Goal: Transaction & Acquisition: Purchase product/service

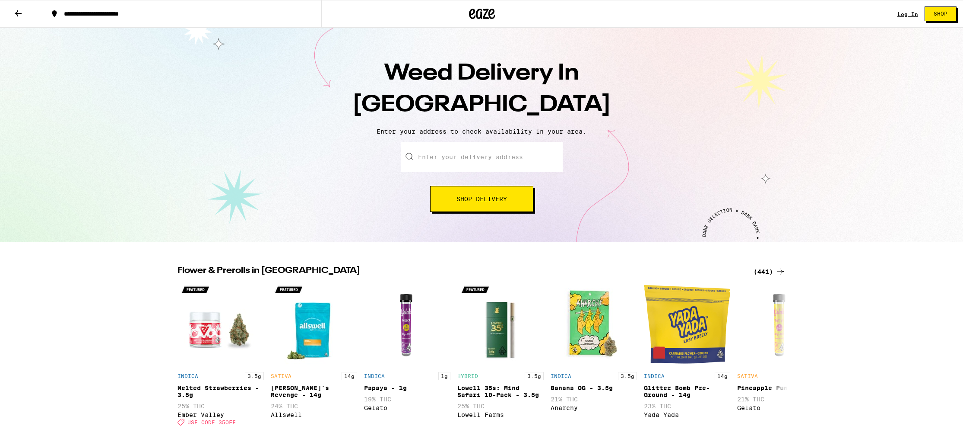
click at [501, 162] on input "Enter your delivery address" at bounding box center [482, 157] width 162 height 30
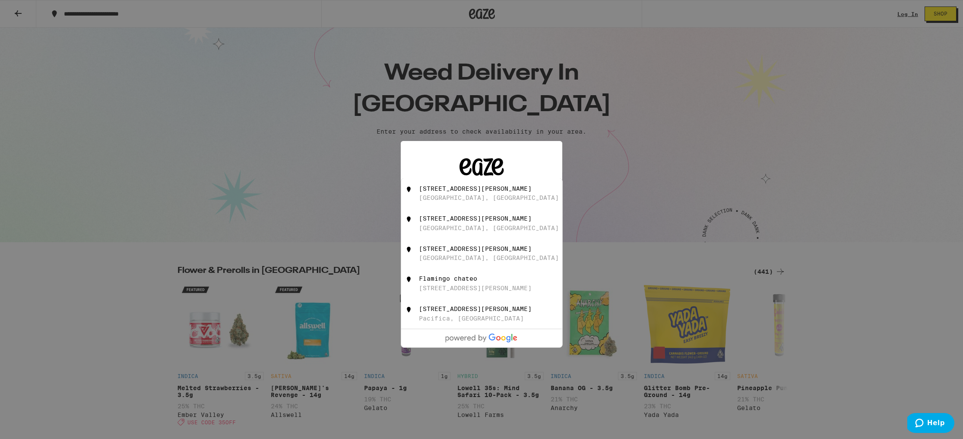
click at [489, 201] on div "[STREET_ADDRESS][PERSON_NAME]" at bounding box center [496, 193] width 154 height 16
type input "[STREET_ADDRESS][PERSON_NAME]"
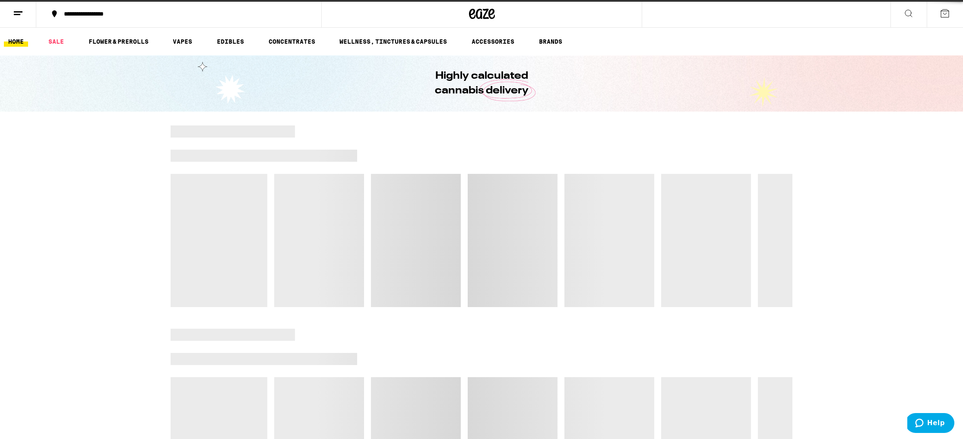
click at [481, 237] on div at bounding box center [482, 215] width 622 height 181
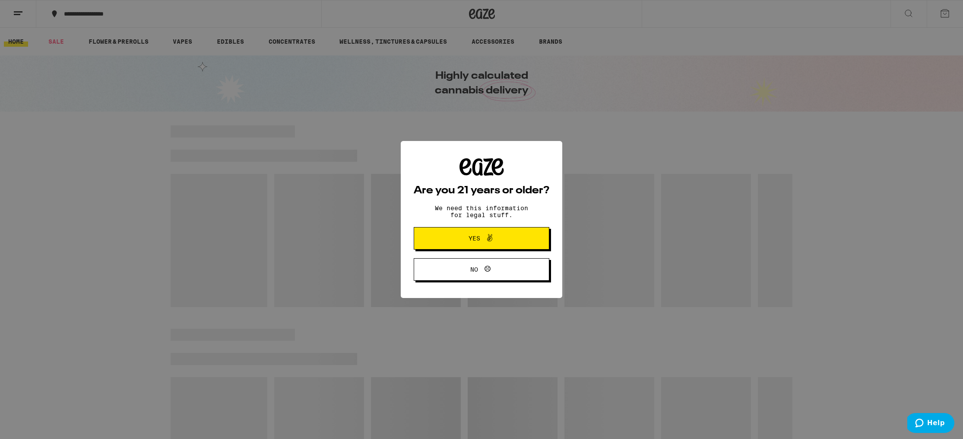
click at [481, 237] on span at bounding box center [487, 237] width 15 height 11
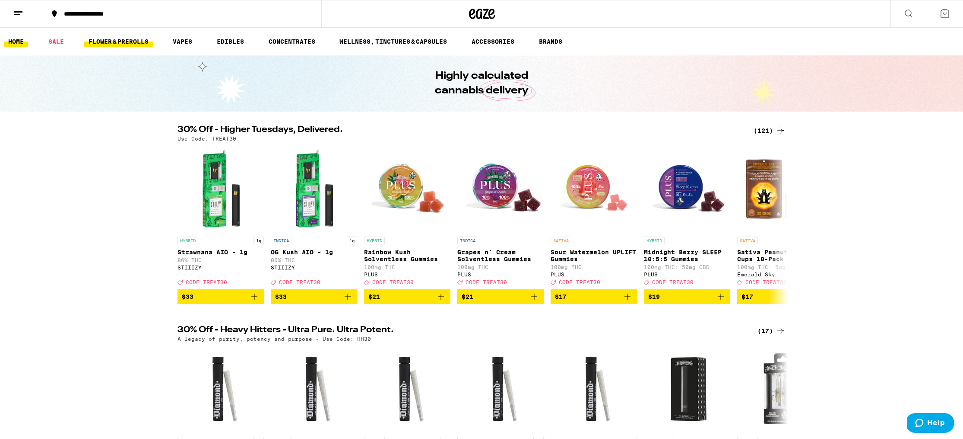
click at [126, 39] on link "FLOWER & PREROLLS" at bounding box center [118, 41] width 69 height 10
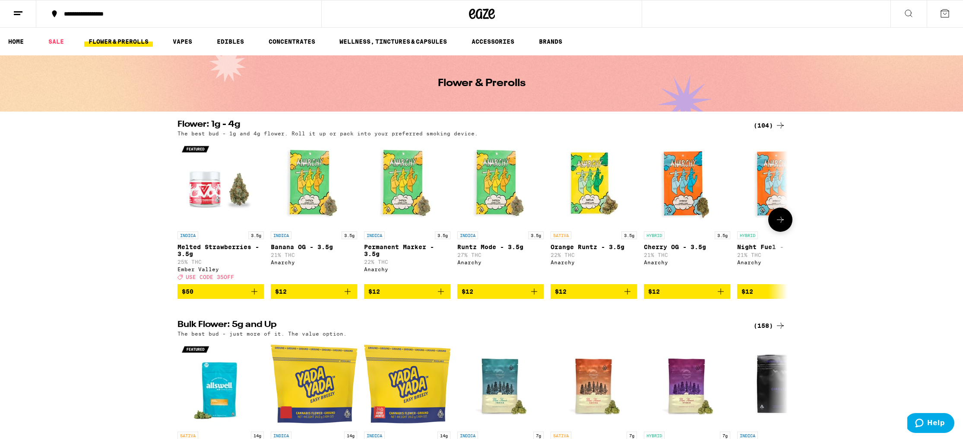
click at [251, 296] on icon "Add to bag" at bounding box center [254, 291] width 10 height 10
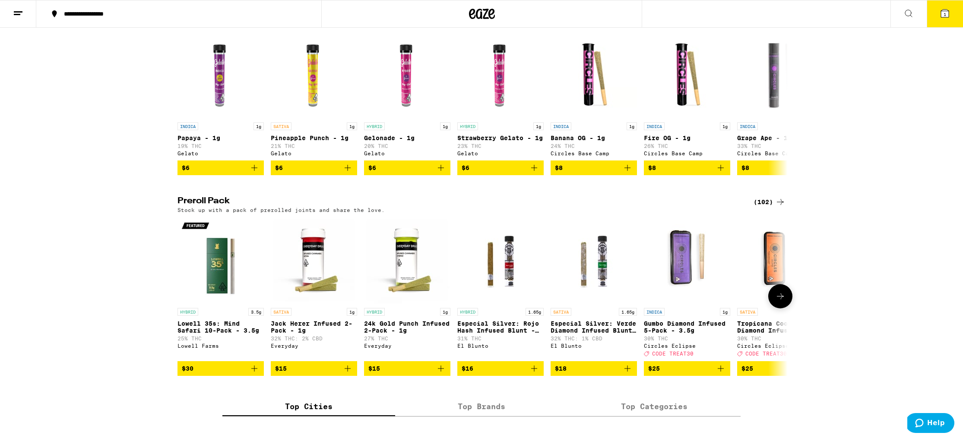
scroll to position [507, 0]
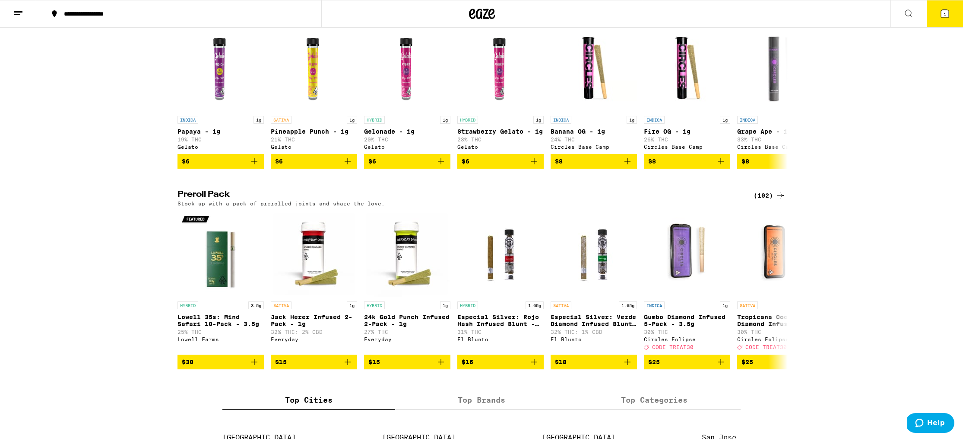
click at [765, 200] on div "(102)" at bounding box center [770, 195] width 32 height 10
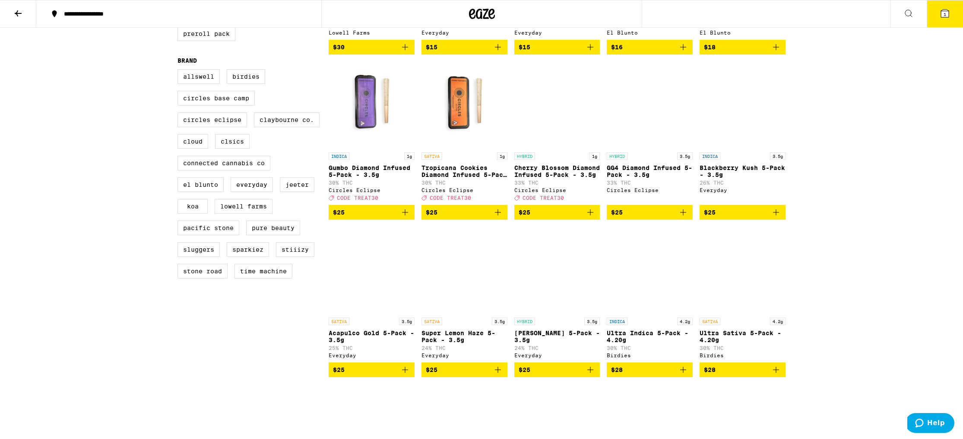
scroll to position [216, 0]
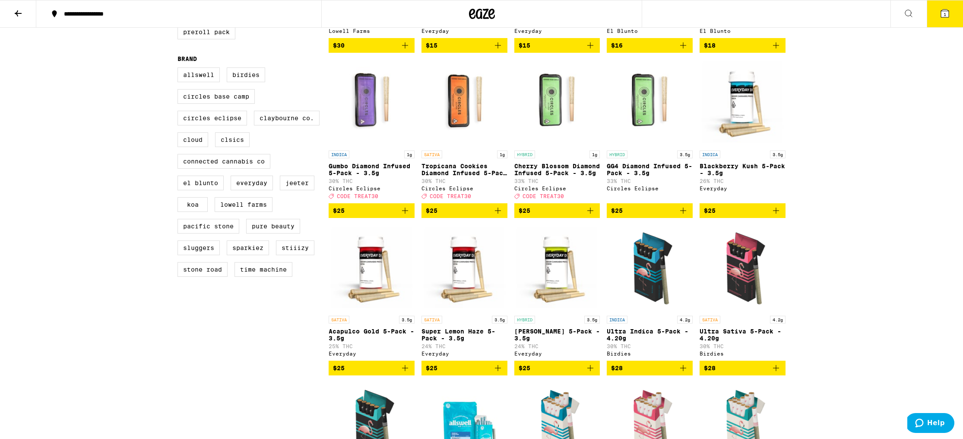
click at [359, 216] on span "$25" at bounding box center [371, 210] width 77 height 10
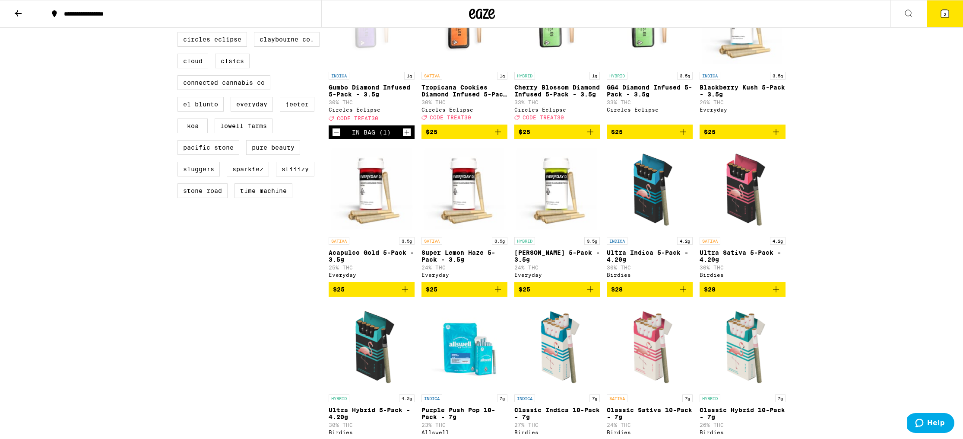
scroll to position [0, 0]
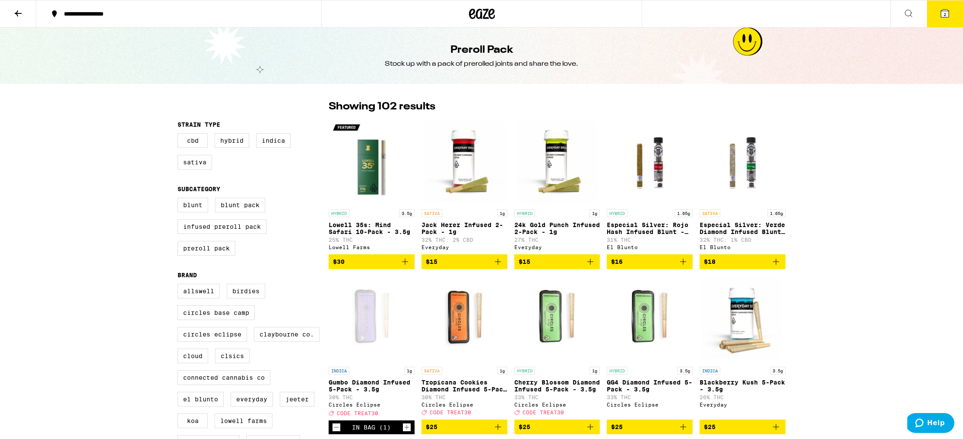
click at [480, 13] on icon at bounding box center [482, 14] width 26 height 16
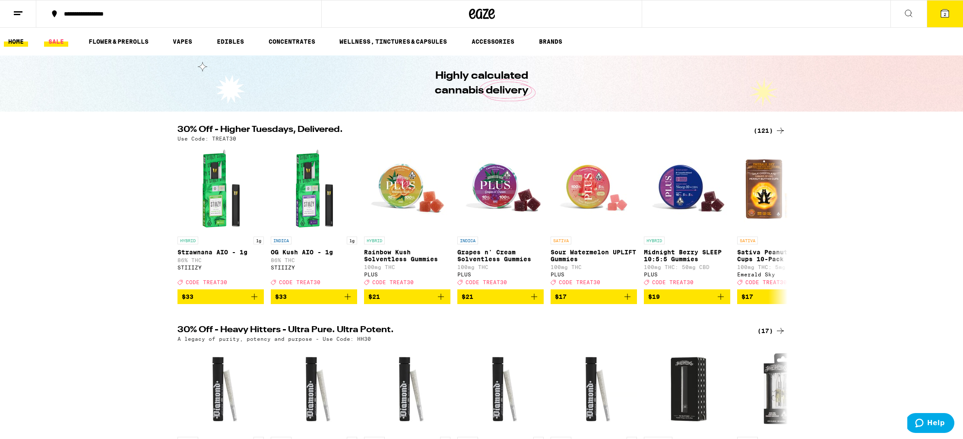
click at [52, 44] on link "SALE" at bounding box center [56, 41] width 24 height 10
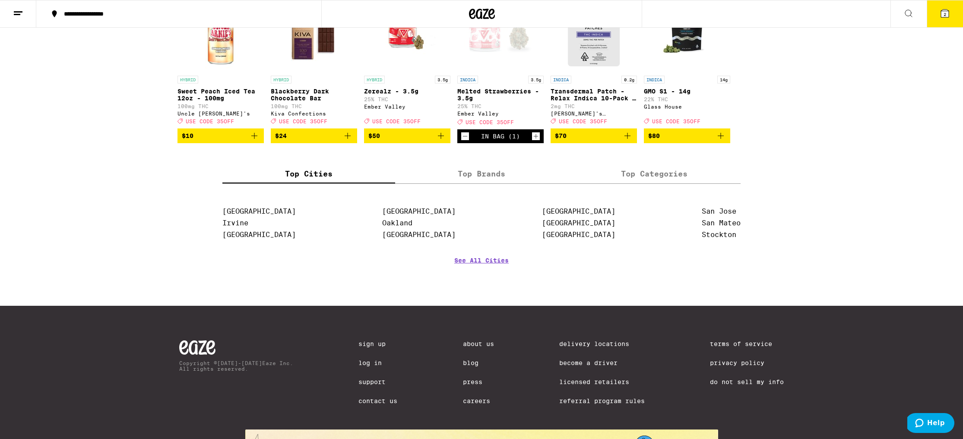
scroll to position [562, 0]
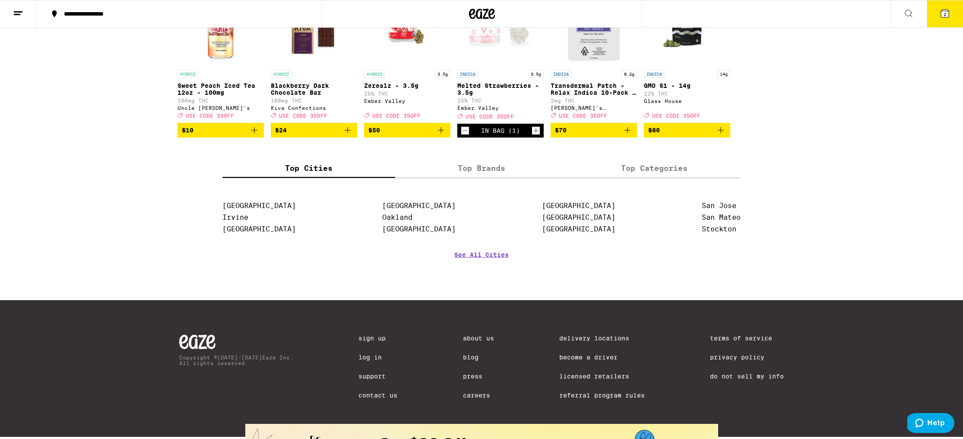
click at [255, 135] on icon "Add to bag" at bounding box center [254, 130] width 10 height 10
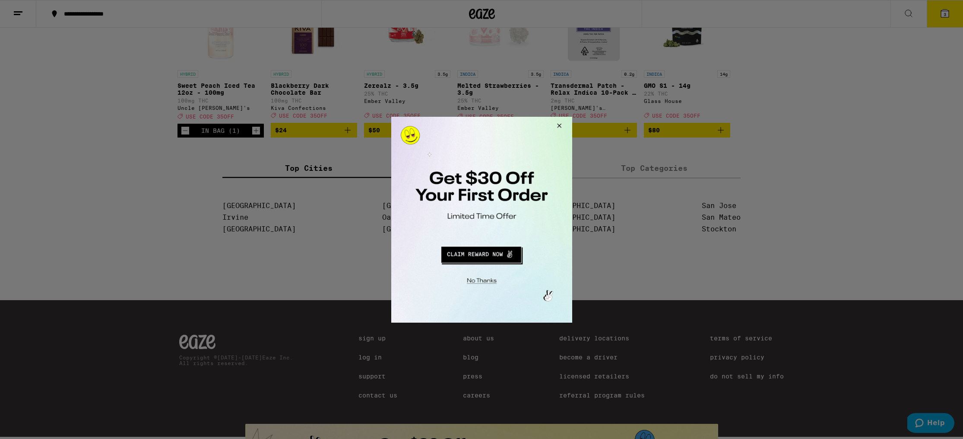
click at [562, 123] on button "Close Modal" at bounding box center [557, 126] width 23 height 21
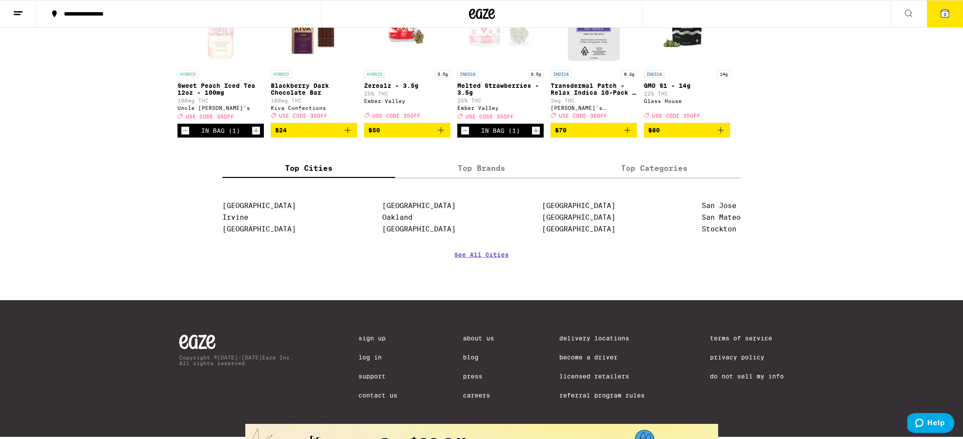
click at [936, 13] on button "3" at bounding box center [945, 13] width 36 height 27
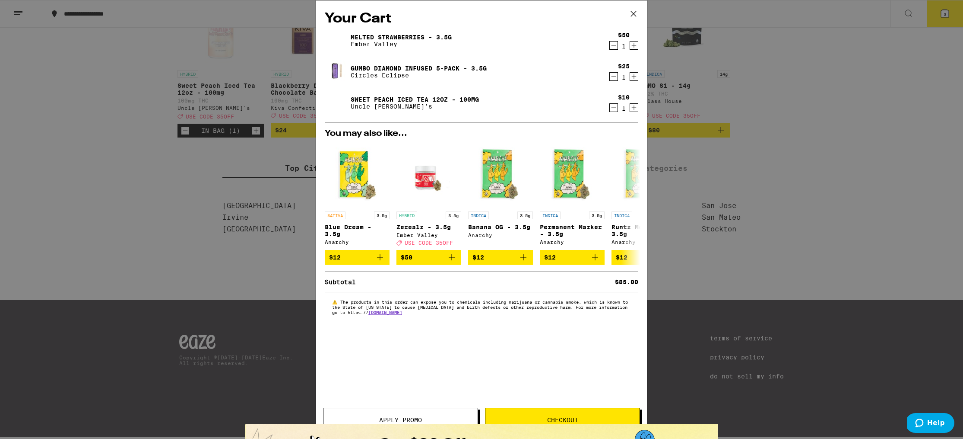
click at [390, 424] on button "Apply Promo" at bounding box center [400, 419] width 155 height 24
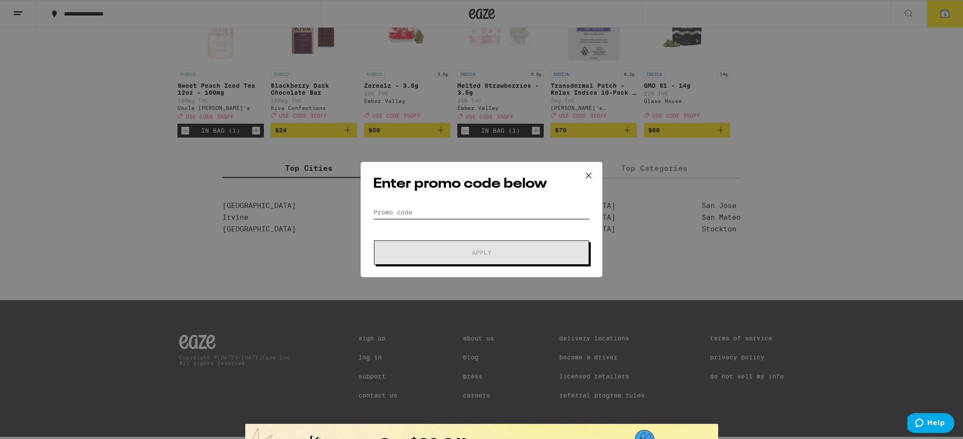
click at [419, 210] on input "Promo Code" at bounding box center [481, 212] width 217 height 13
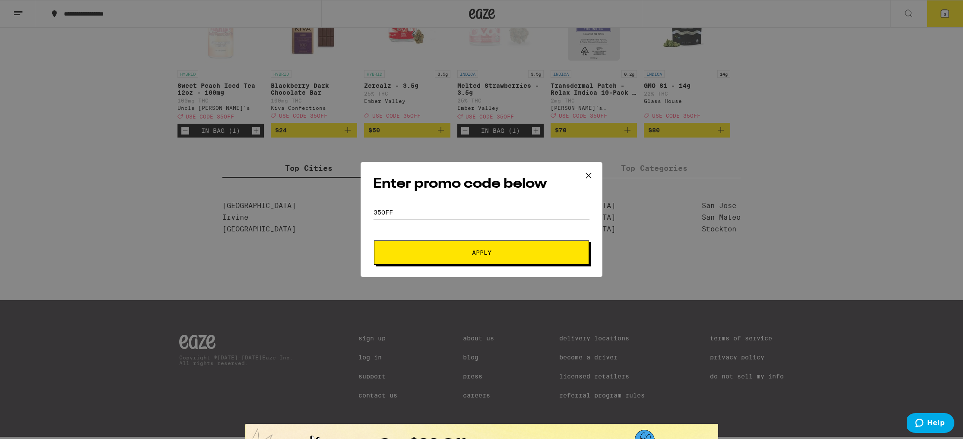
type input "35OFF"
click at [479, 252] on span "Apply" at bounding box center [481, 252] width 19 height 6
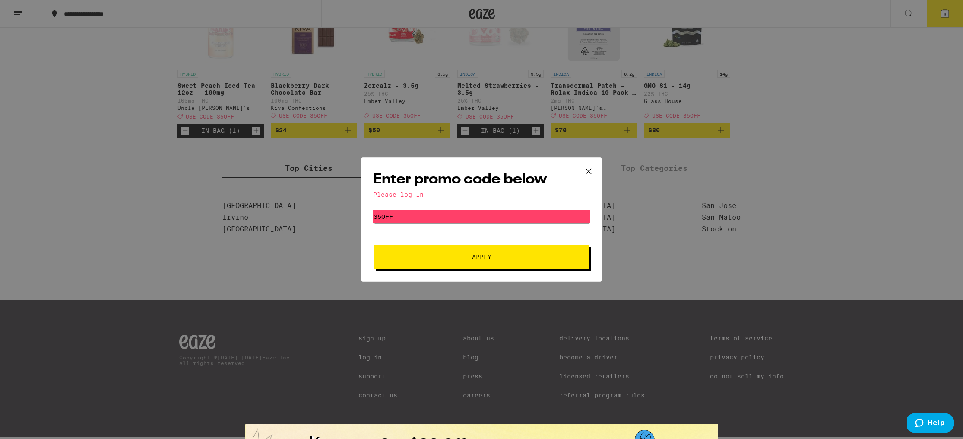
click at [416, 191] on div "Please log in" at bounding box center [481, 194] width 217 height 7
click at [591, 172] on icon at bounding box center [588, 171] width 13 height 13
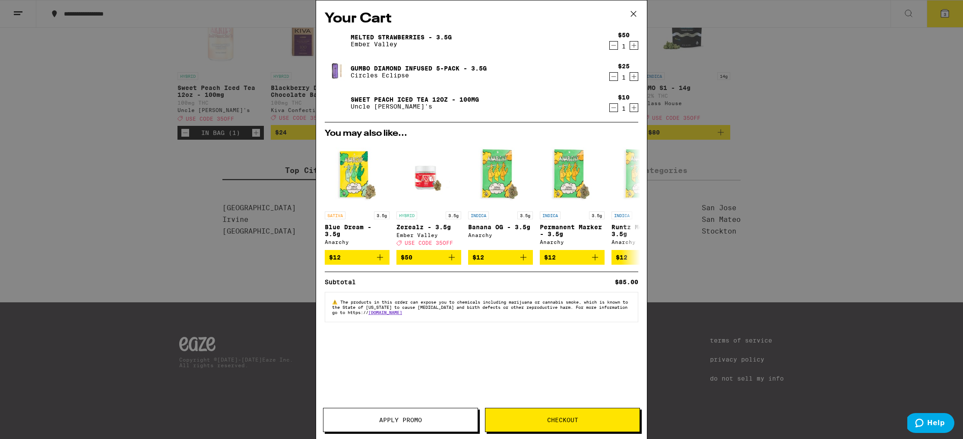
click at [778, 231] on div "Your Cart Melted Strawberries - 3.5g Ember Valley $50 1 Gumbo Diamond Infused 5…" at bounding box center [481, 219] width 963 height 439
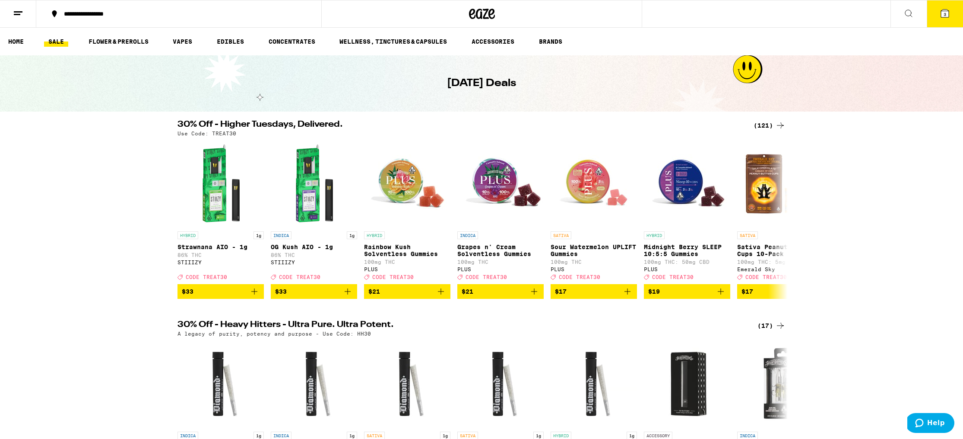
click at [20, 6] on button at bounding box center [18, 13] width 36 height 27
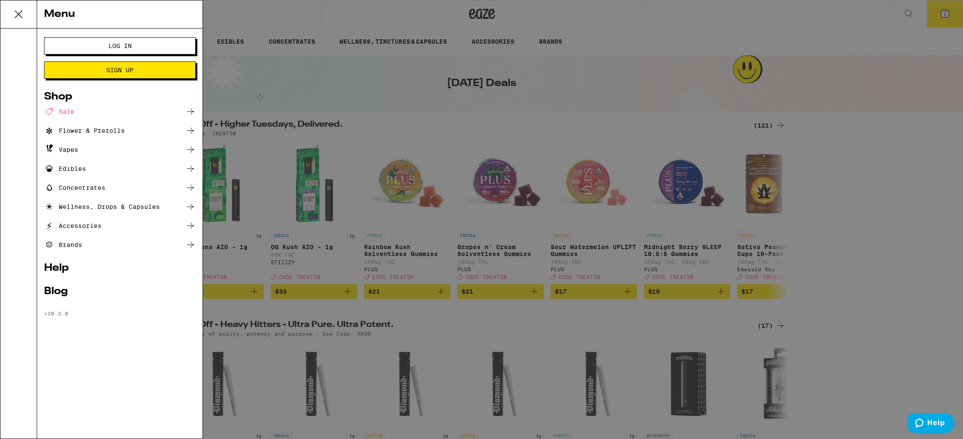
click at [68, 49] on button "Log In" at bounding box center [120, 45] width 152 height 17
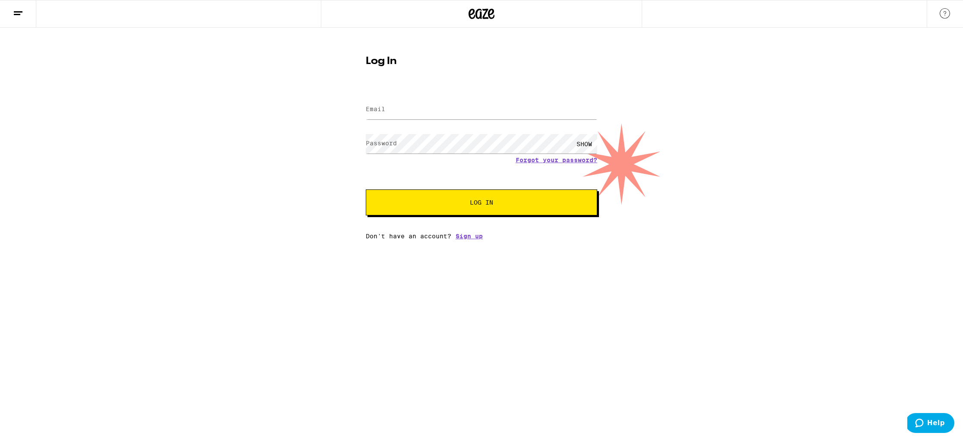
click at [384, 111] on label "Email" at bounding box center [375, 108] width 19 height 7
type input "[PERSON_NAME][EMAIL_ADDRESS][PERSON_NAME][DOMAIN_NAME]"
click at [366, 189] on button "Log In" at bounding box center [482, 202] width 232 height 26
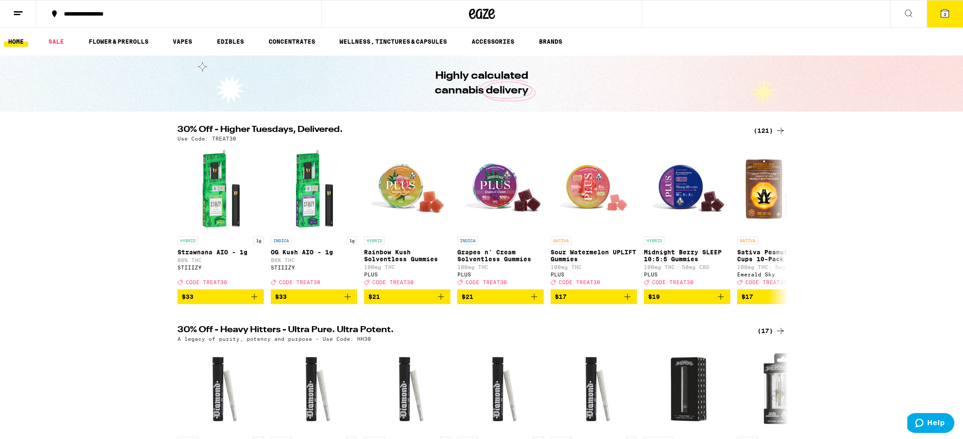
click at [940, 10] on icon at bounding box center [945, 13] width 10 height 10
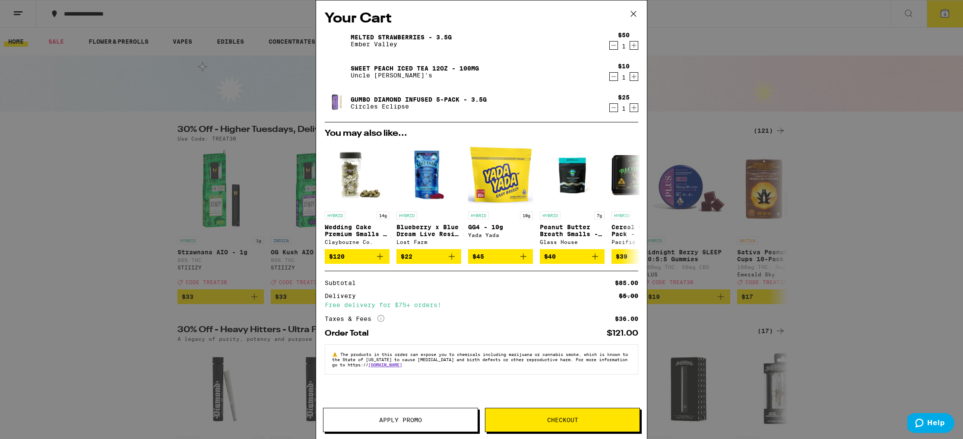
click at [451, 426] on button "Apply Promo" at bounding box center [400, 419] width 155 height 24
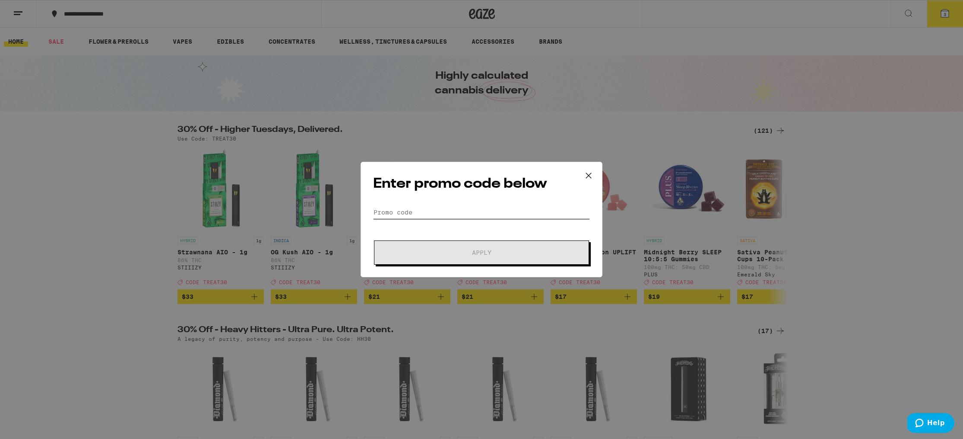
click at [457, 209] on input "Promo Code" at bounding box center [481, 212] width 217 height 13
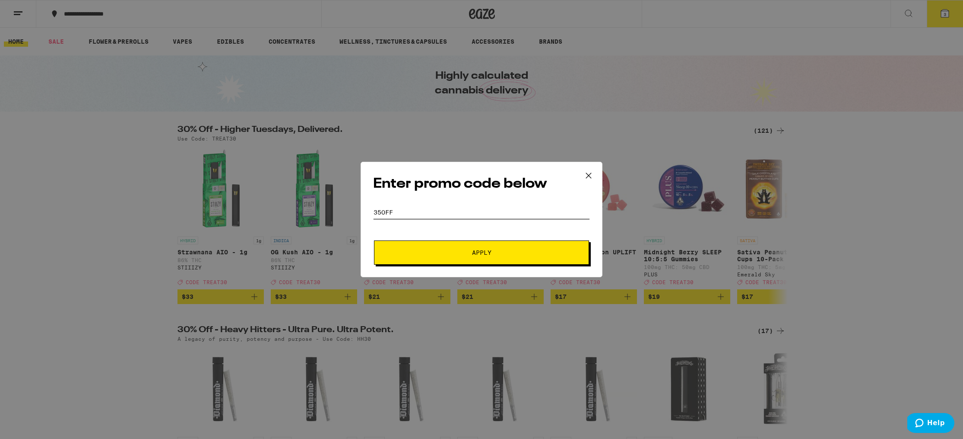
type input "35OFF"
click at [485, 249] on span "Apply" at bounding box center [481, 252] width 19 height 6
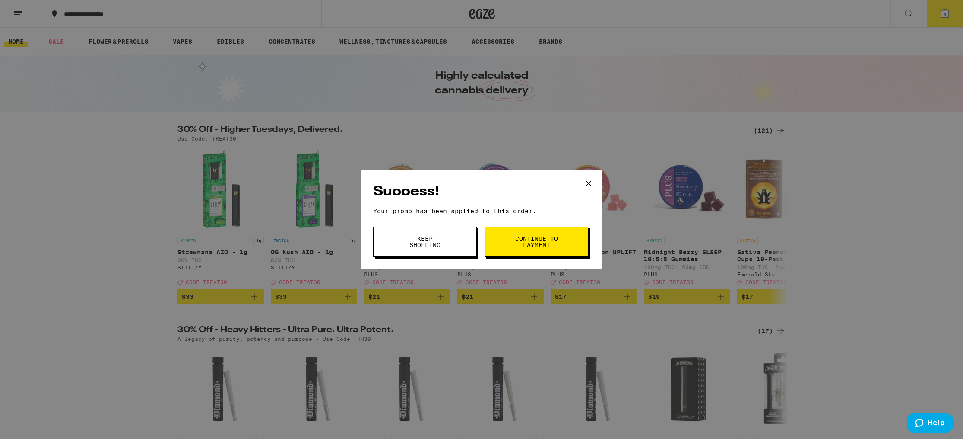
click at [445, 245] on span "Keep Shopping" at bounding box center [425, 241] width 44 height 12
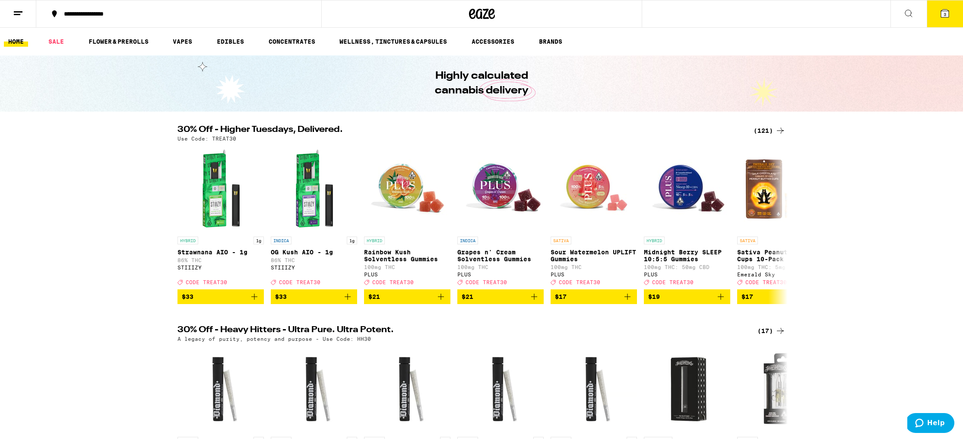
click at [955, 11] on button "3" at bounding box center [945, 13] width 36 height 27
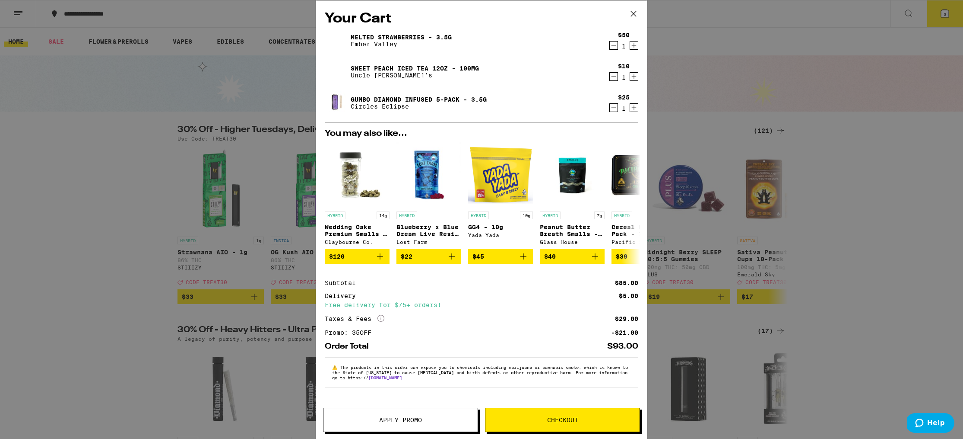
click at [616, 78] on icon "Decrement" at bounding box center [614, 76] width 8 height 10
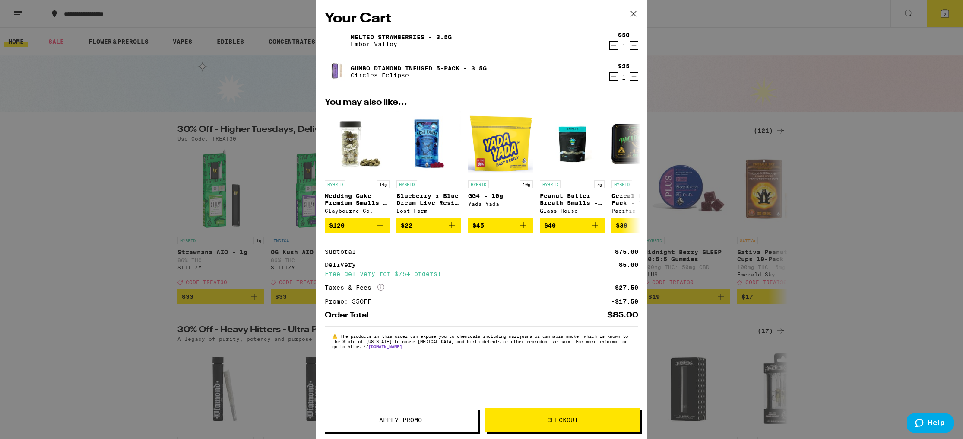
click at [383, 422] on span "Apply Promo" at bounding box center [400, 419] width 43 height 6
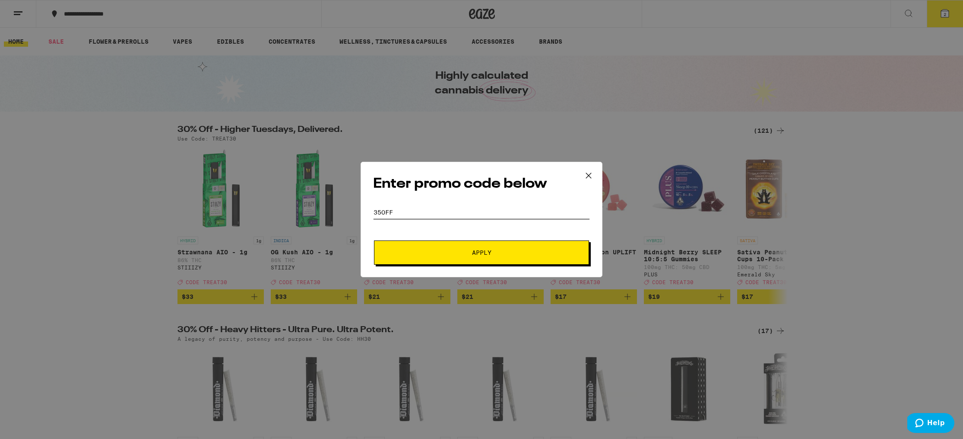
click at [412, 212] on input "35OFF" at bounding box center [481, 212] width 217 height 13
type input "TREAT30"
click at [492, 258] on button "Apply" at bounding box center [481, 252] width 215 height 24
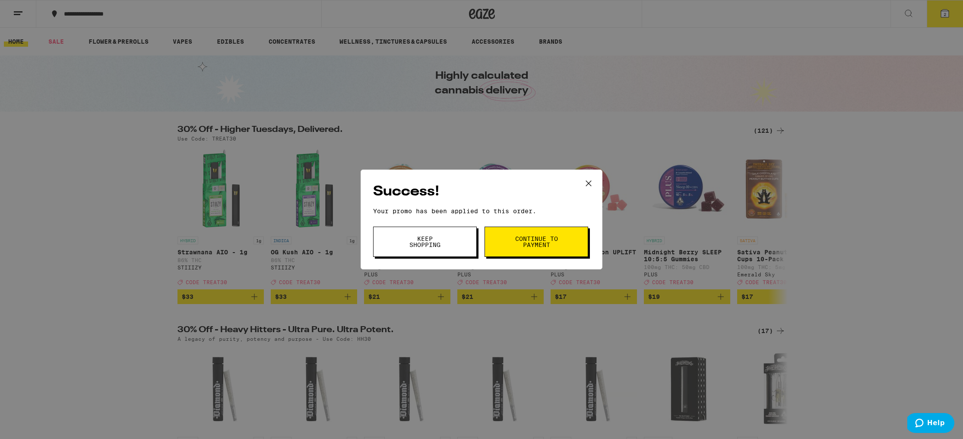
click at [502, 250] on button "Continue to payment" at bounding box center [537, 241] width 104 height 30
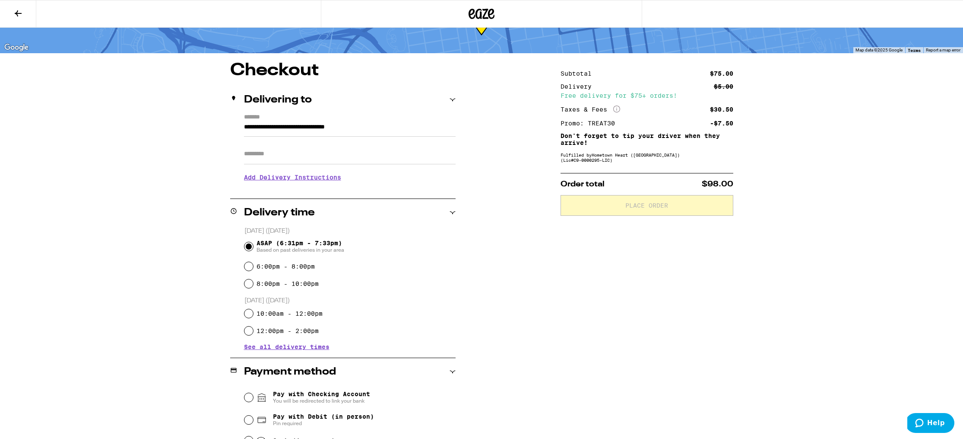
scroll to position [42, 0]
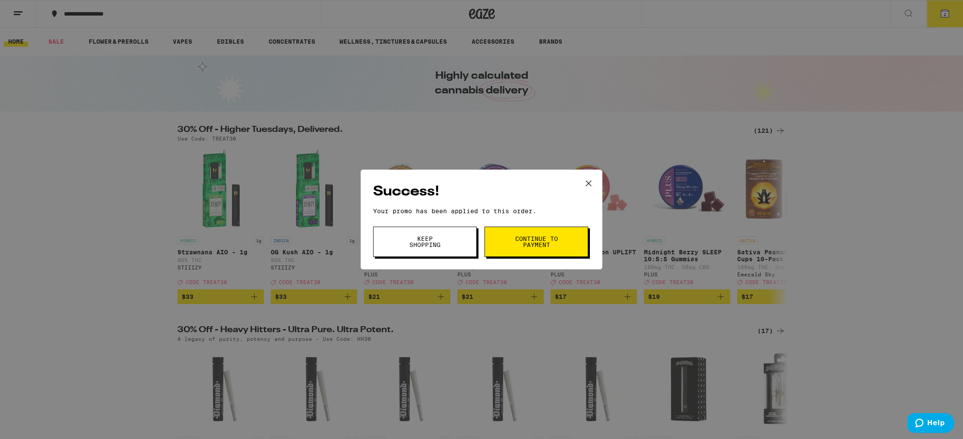
click at [446, 230] on button "Keep Shopping" at bounding box center [425, 241] width 104 height 30
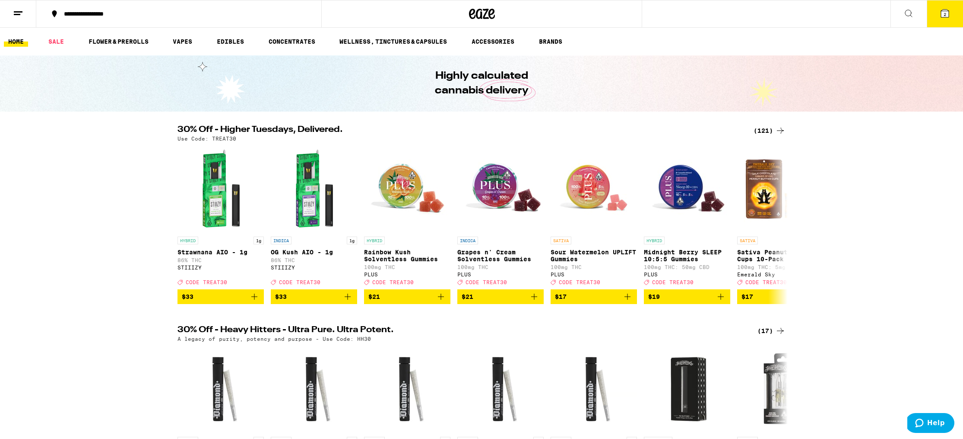
click at [953, 18] on button "2" at bounding box center [945, 13] width 36 height 27
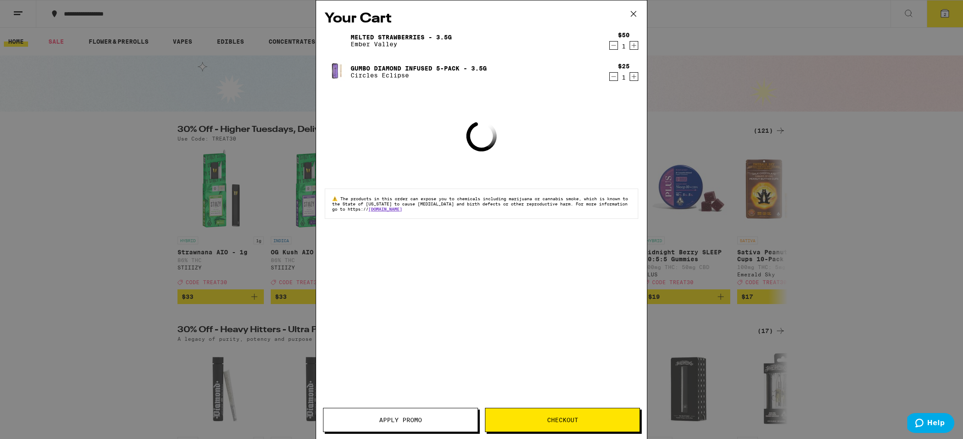
click at [430, 416] on span "Apply Promo" at bounding box center [401, 419] width 154 height 6
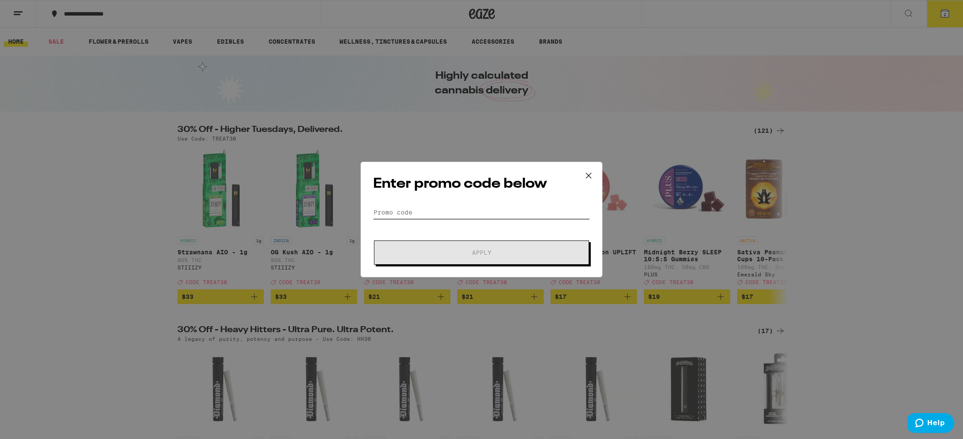
click at [423, 211] on input "Promo Code" at bounding box center [481, 212] width 217 height 13
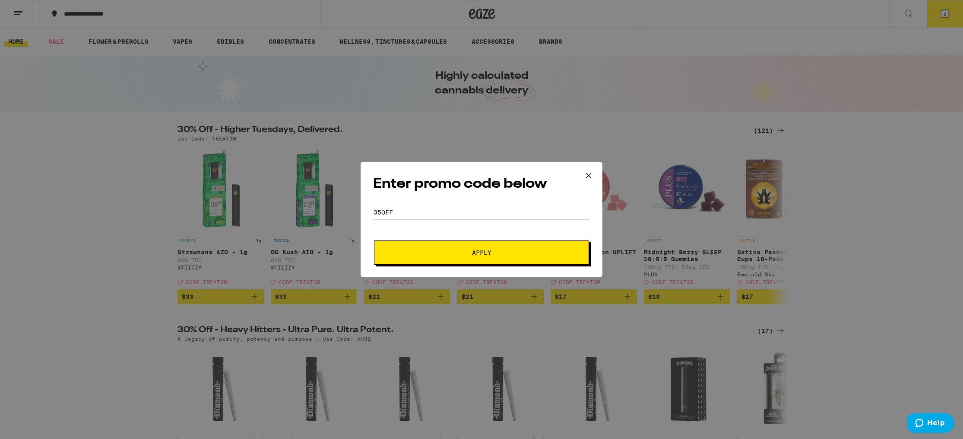
type input "35OFF"
click at [501, 250] on span "Apply" at bounding box center [482, 252] width 156 height 6
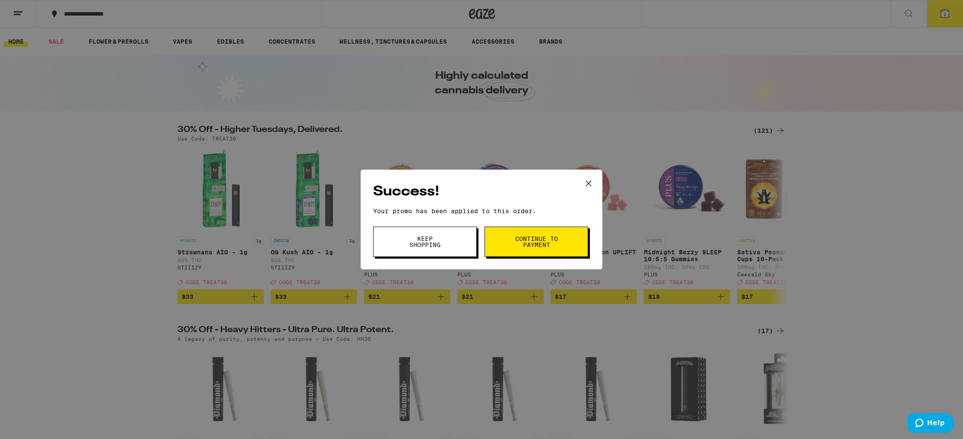
click at [515, 246] on span "Continue to payment" at bounding box center [537, 241] width 44 height 12
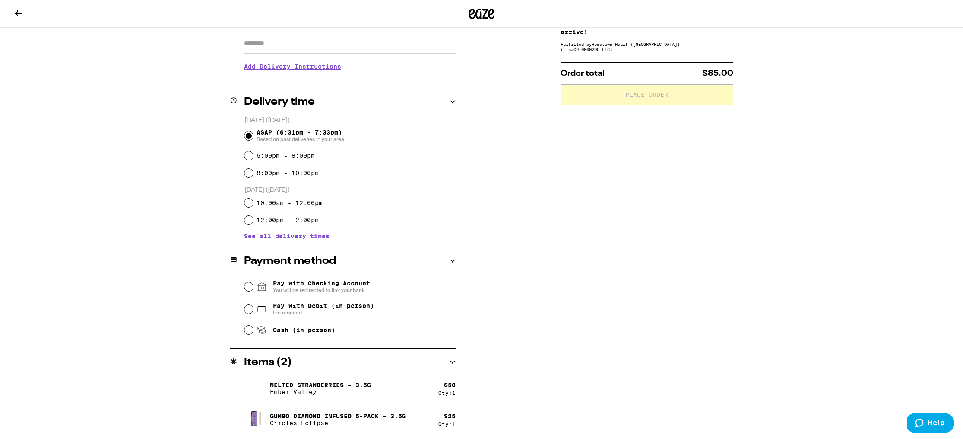
scroll to position [146, 0]
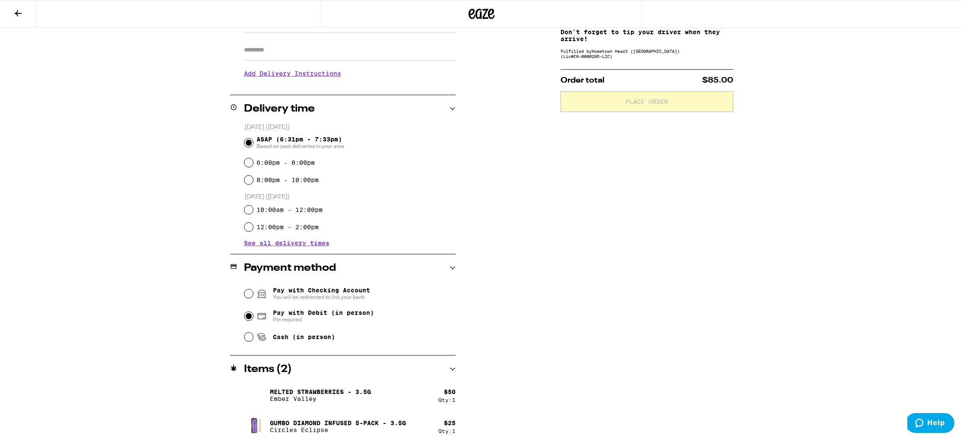
click at [248, 316] on input "Pay with Debit (in person) Pin required" at bounding box center [249, 315] width 9 height 9
radio input "true"
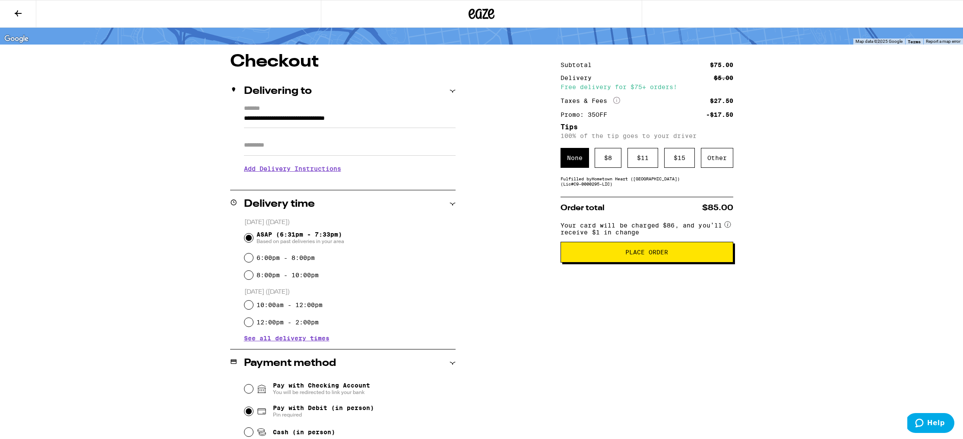
scroll to position [0, 0]
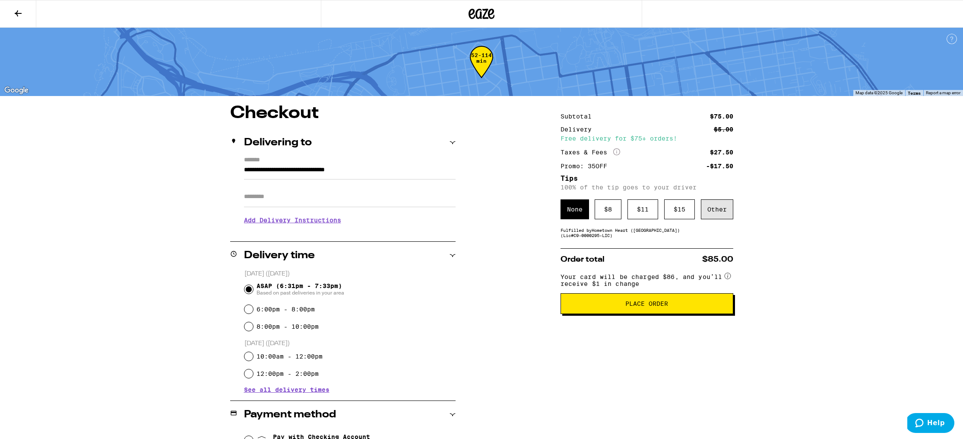
click at [721, 218] on div "Other" at bounding box center [717, 209] width 32 height 20
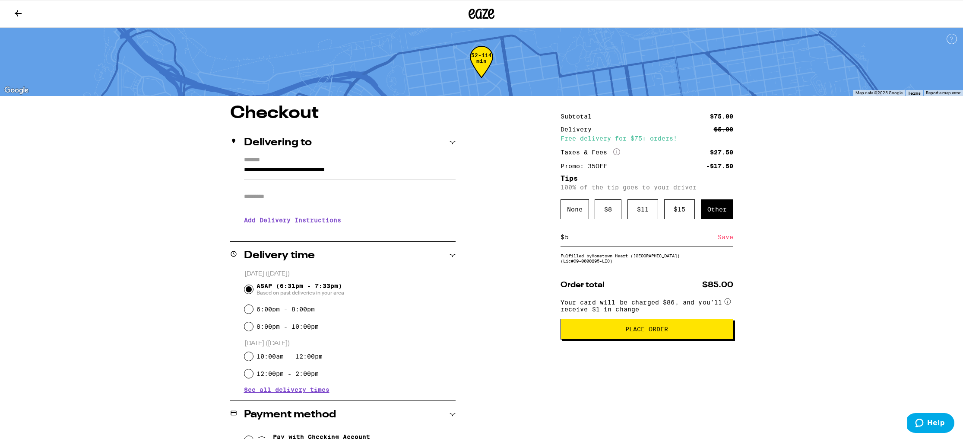
type input "5"
click at [726, 241] on div "Save" at bounding box center [726, 236] width 16 height 19
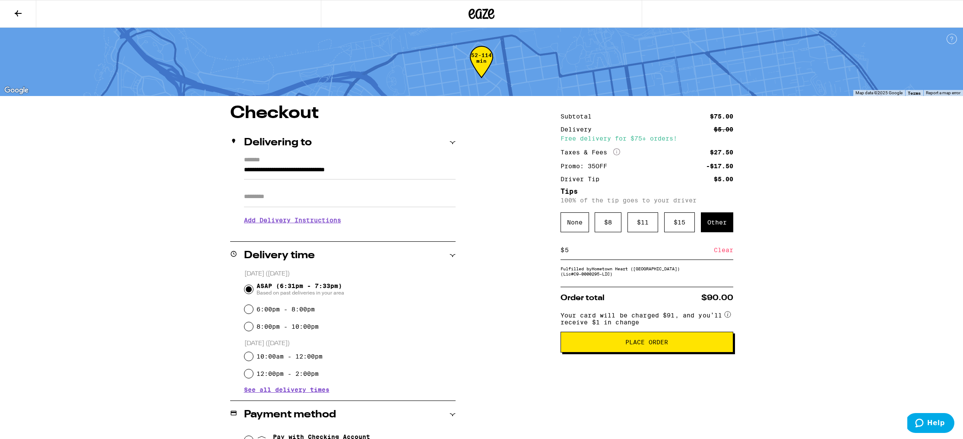
click at [652, 345] on span "Place Order" at bounding box center [647, 342] width 43 height 6
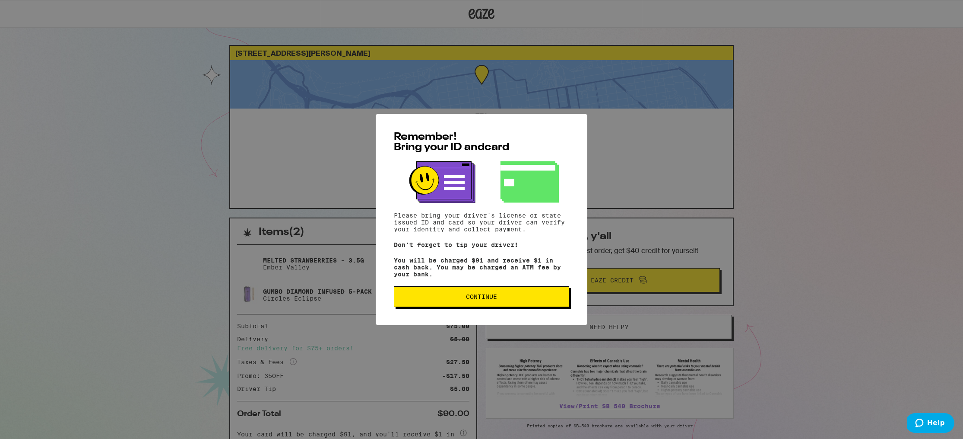
click at [538, 303] on button "Continue" at bounding box center [481, 296] width 175 height 21
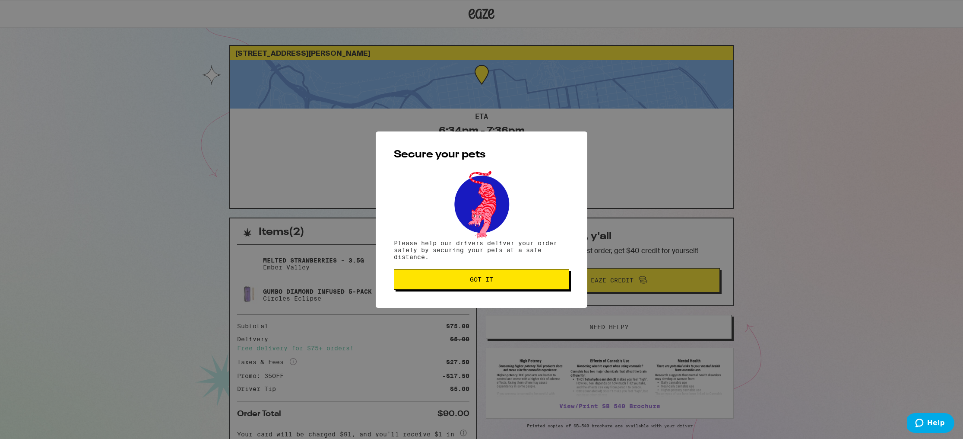
click at [542, 282] on span "Got it" at bounding box center [481, 279] width 161 height 6
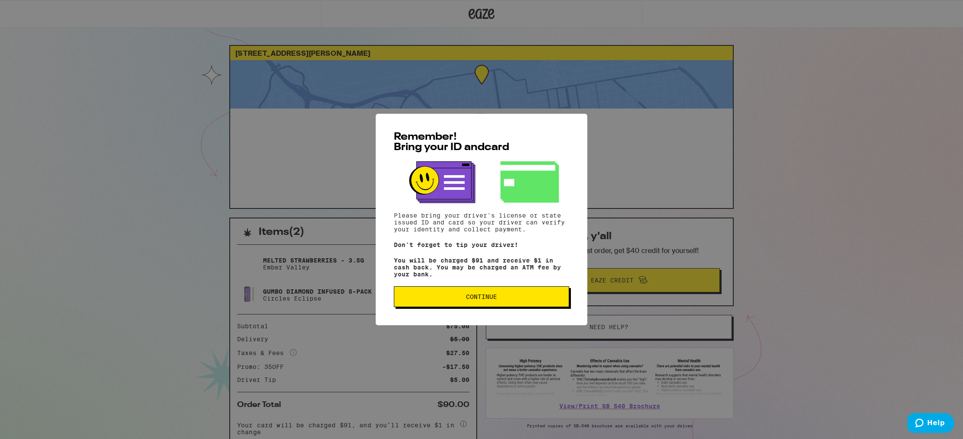
click at [516, 304] on button "Continue" at bounding box center [481, 296] width 175 height 21
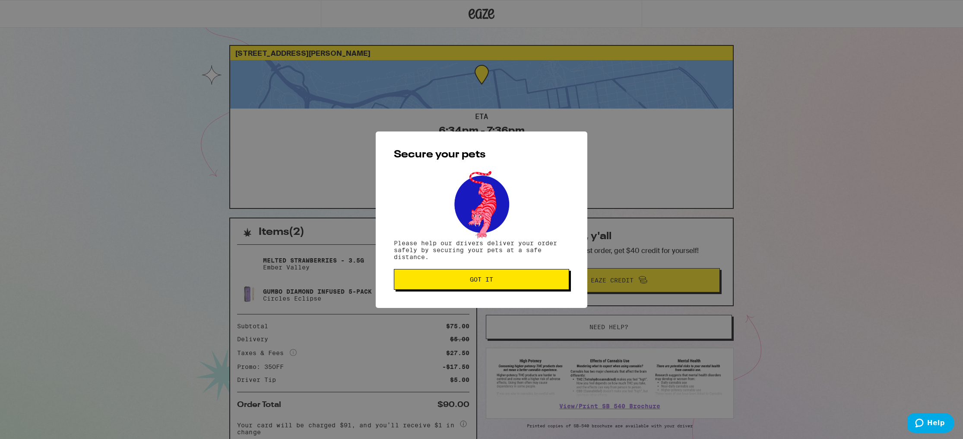
click at [515, 284] on button "Got it" at bounding box center [481, 279] width 175 height 21
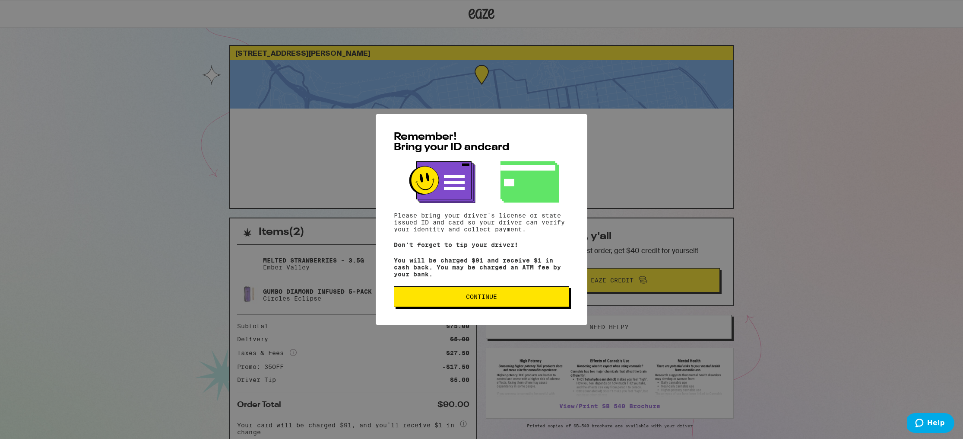
click at [505, 304] on button "Continue" at bounding box center [481, 296] width 175 height 21
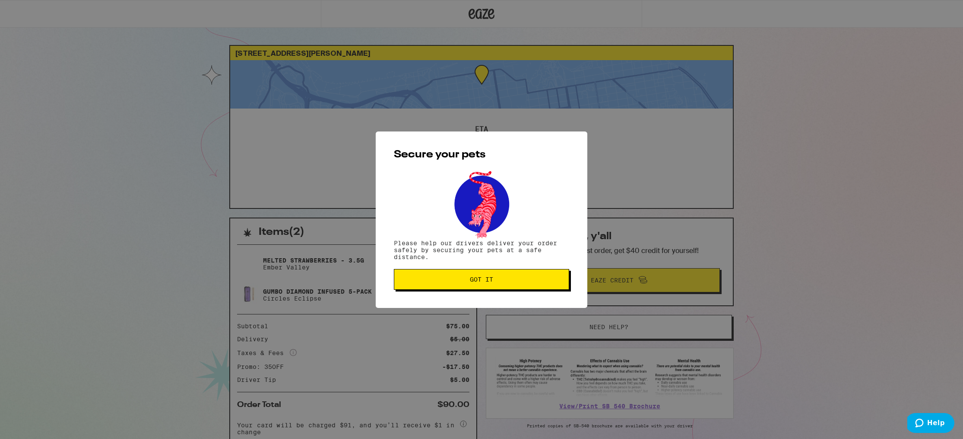
click at [500, 279] on span "Got it" at bounding box center [481, 279] width 161 height 6
